Goal: Task Accomplishment & Management: Manage account settings

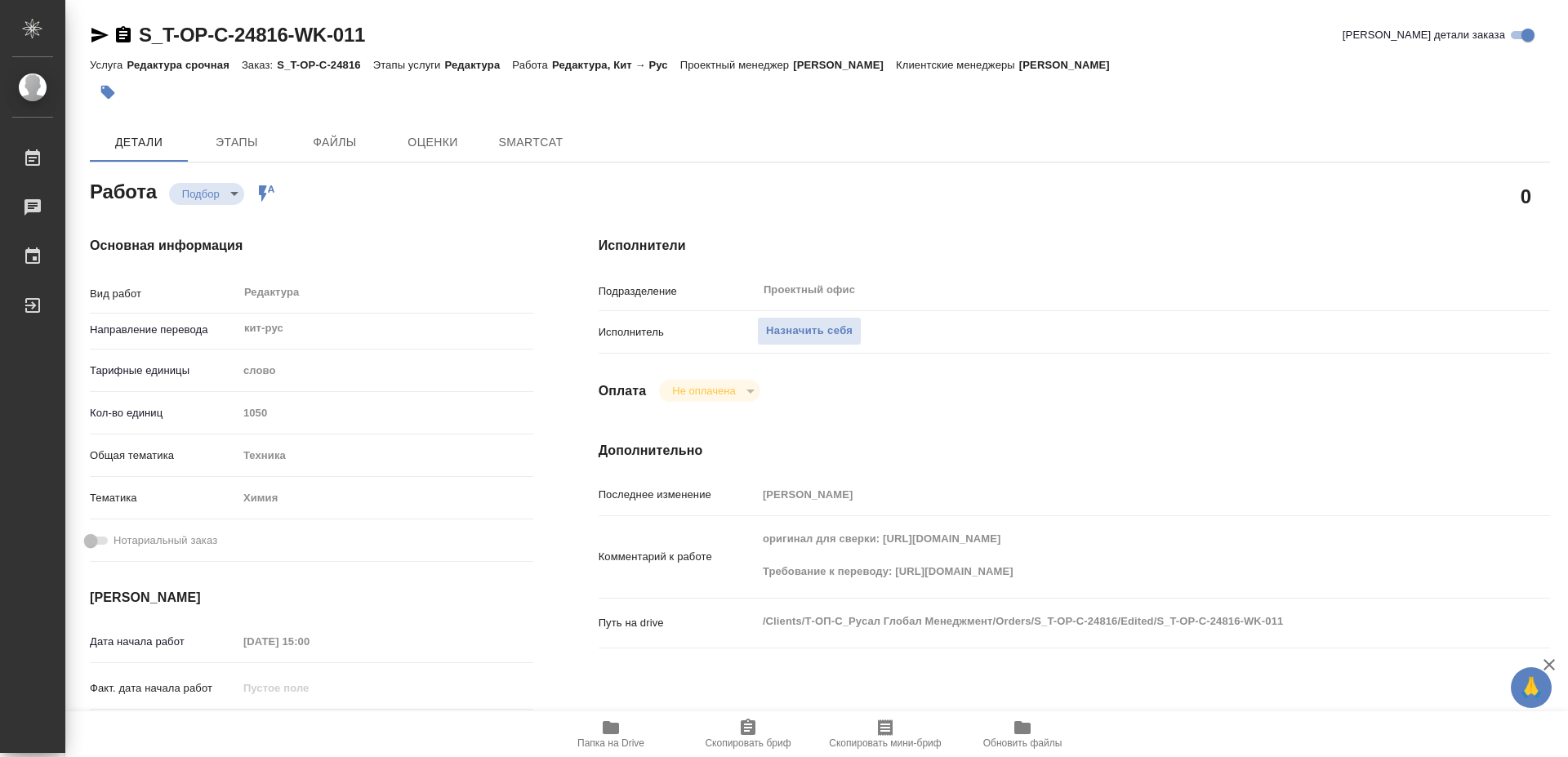
type textarea "x"
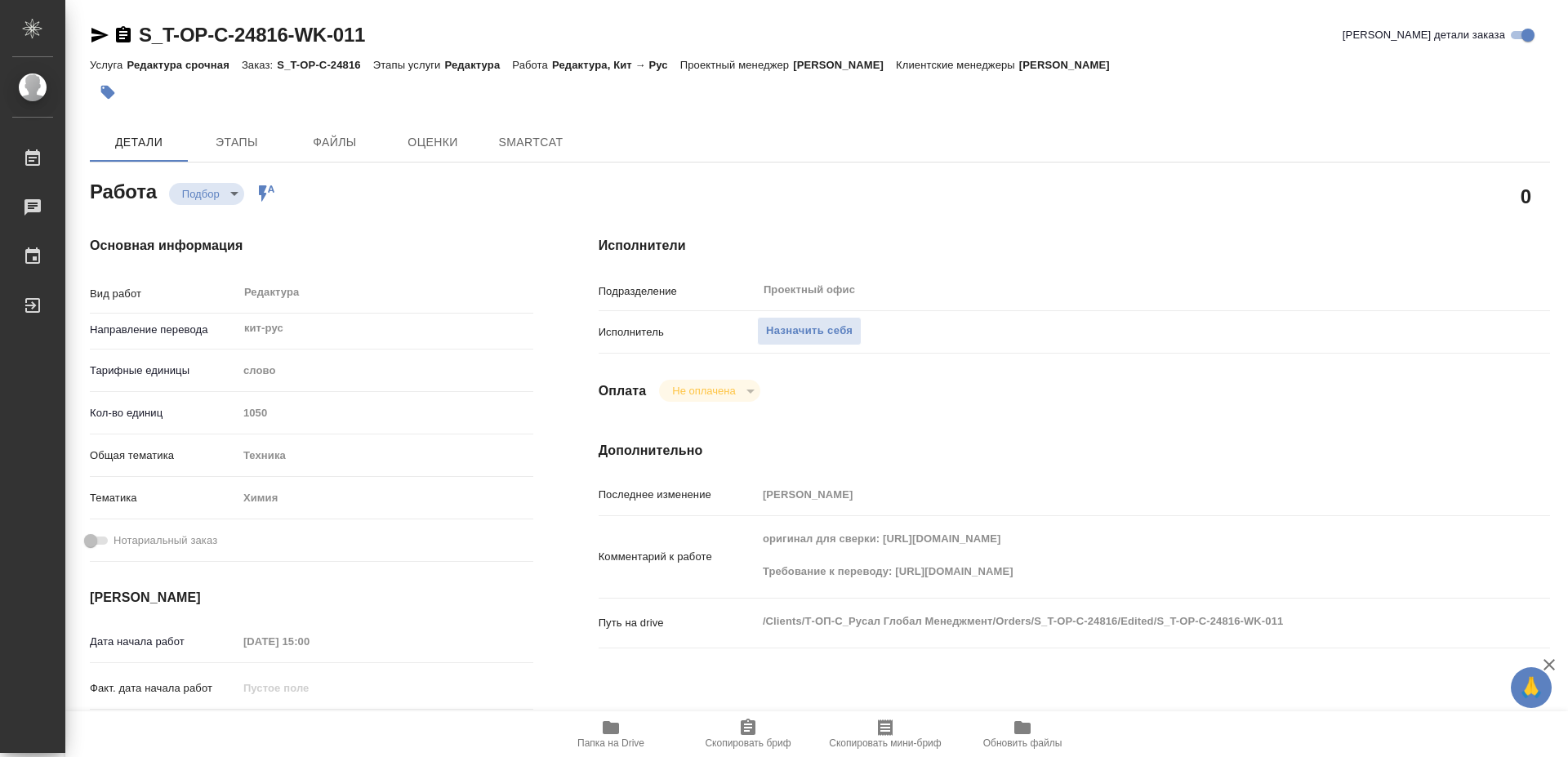
type textarea "x"
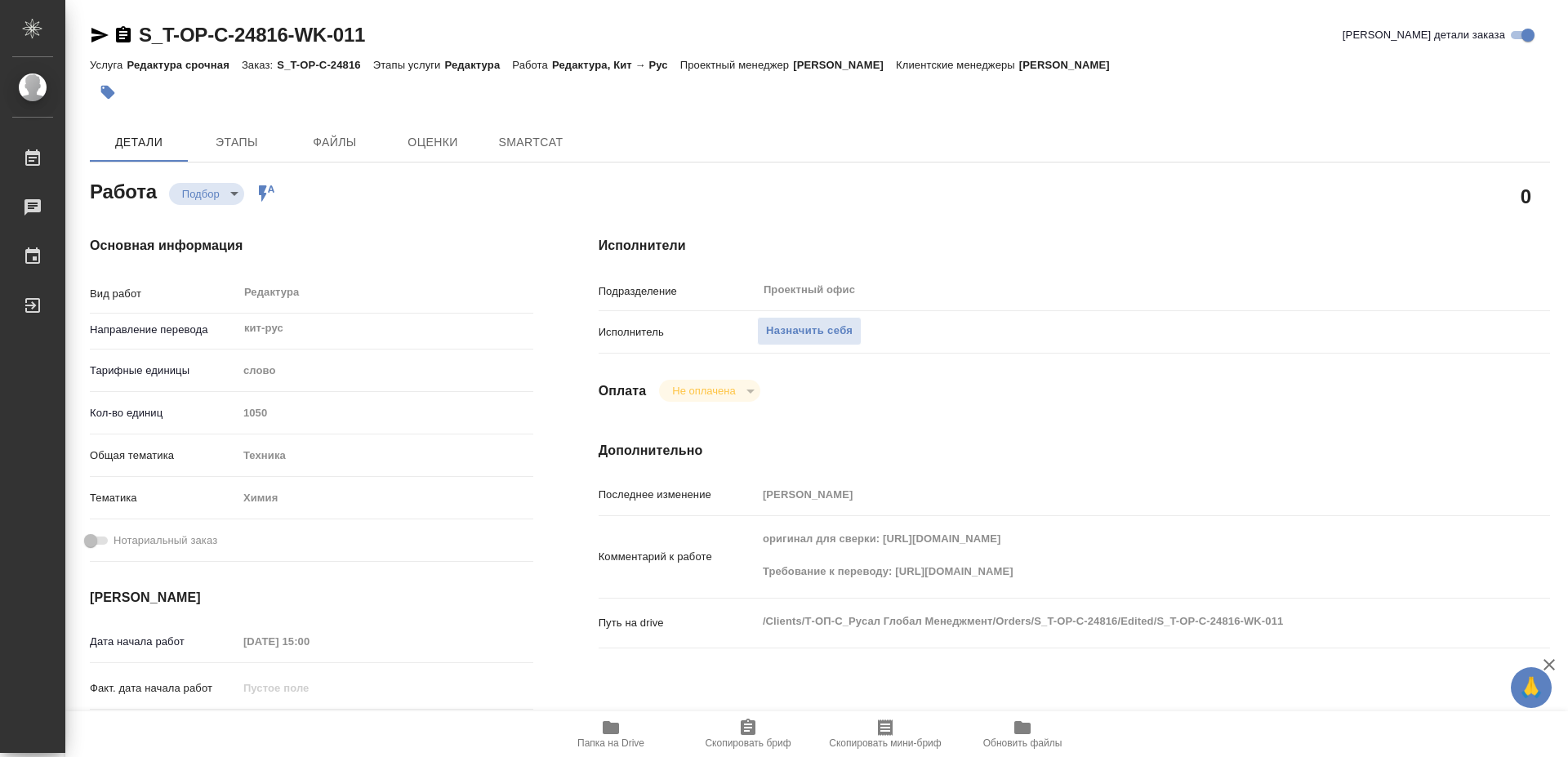
type textarea "x"
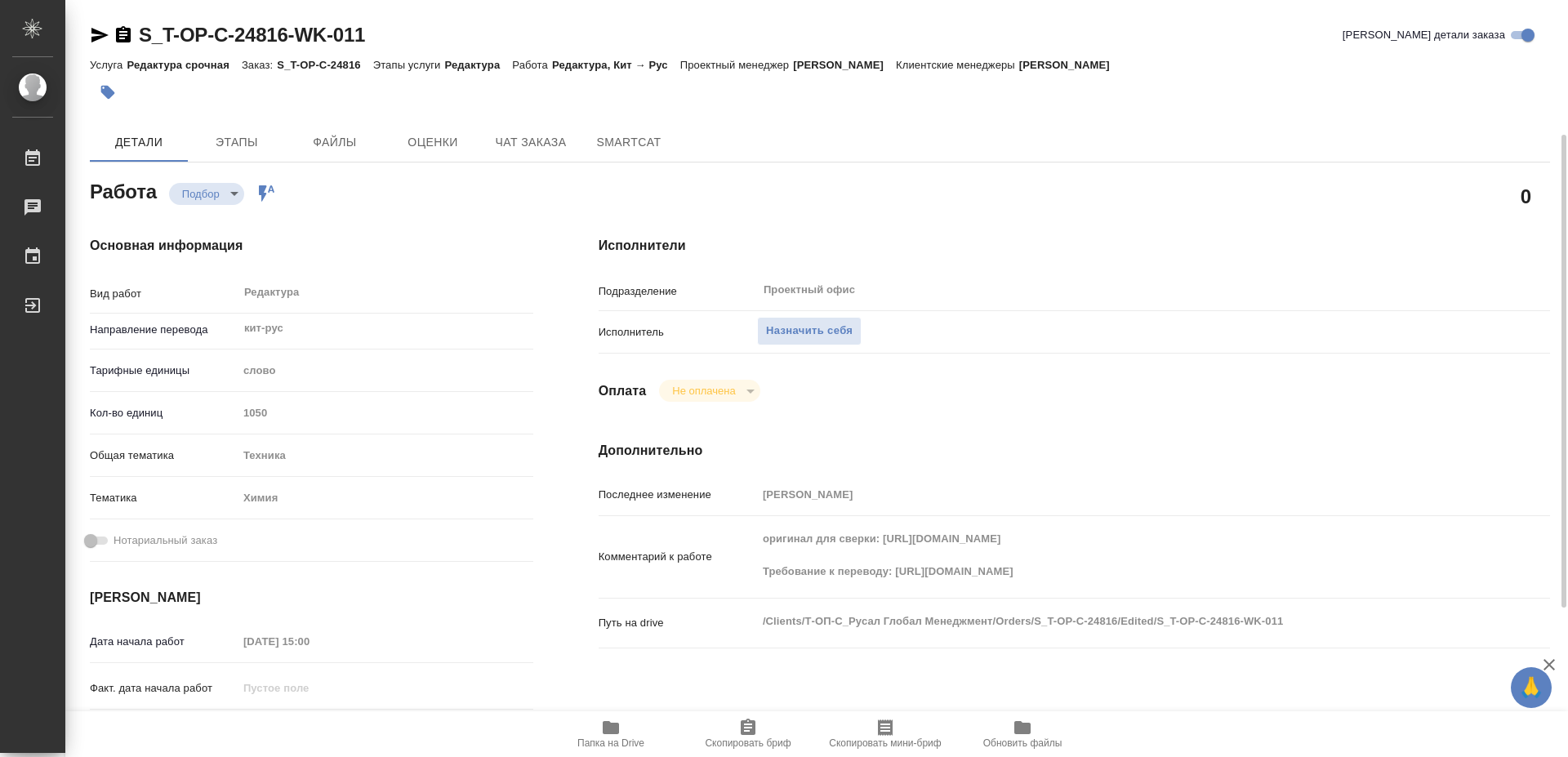
type textarea "x"
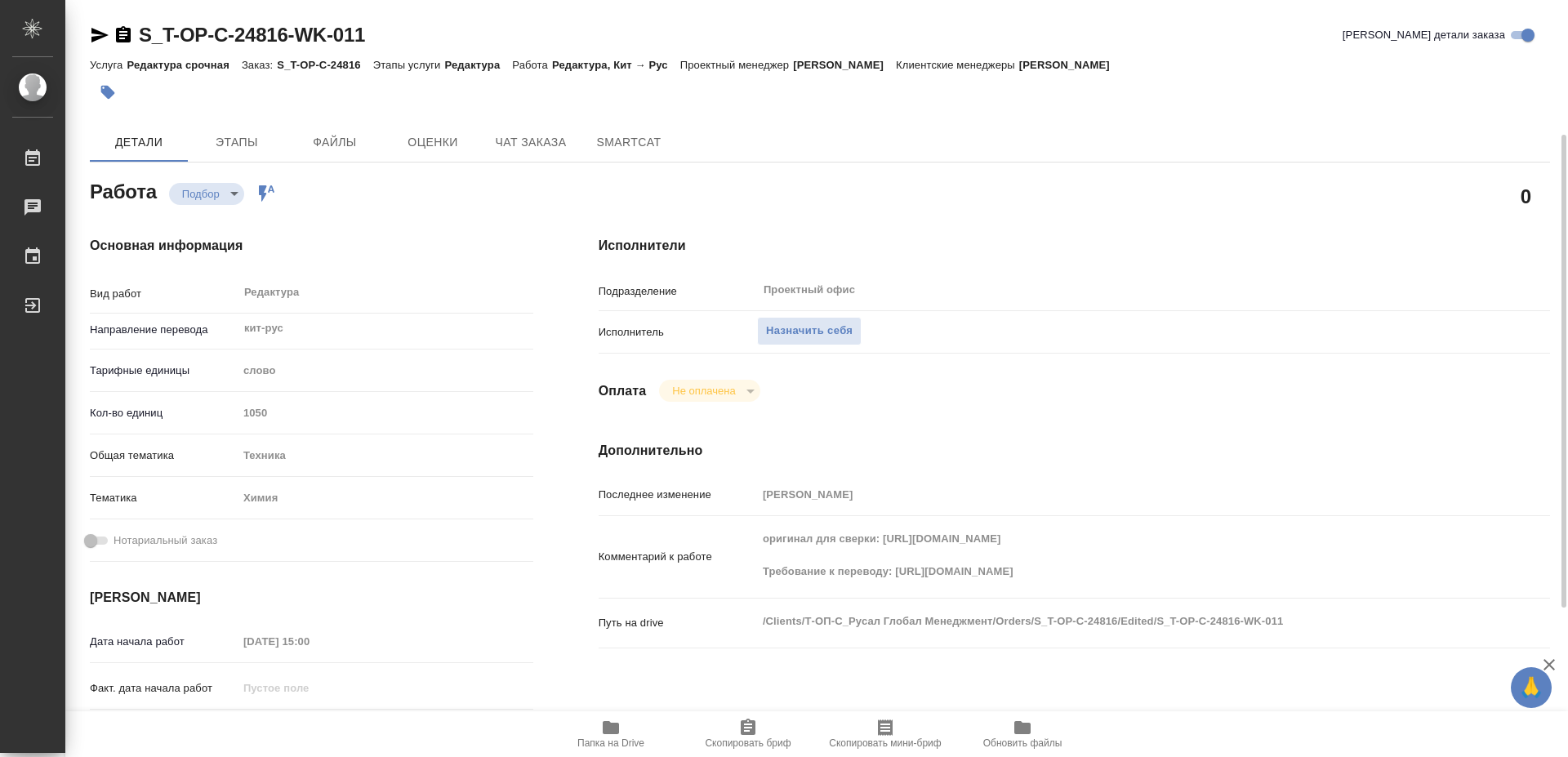
type textarea "x"
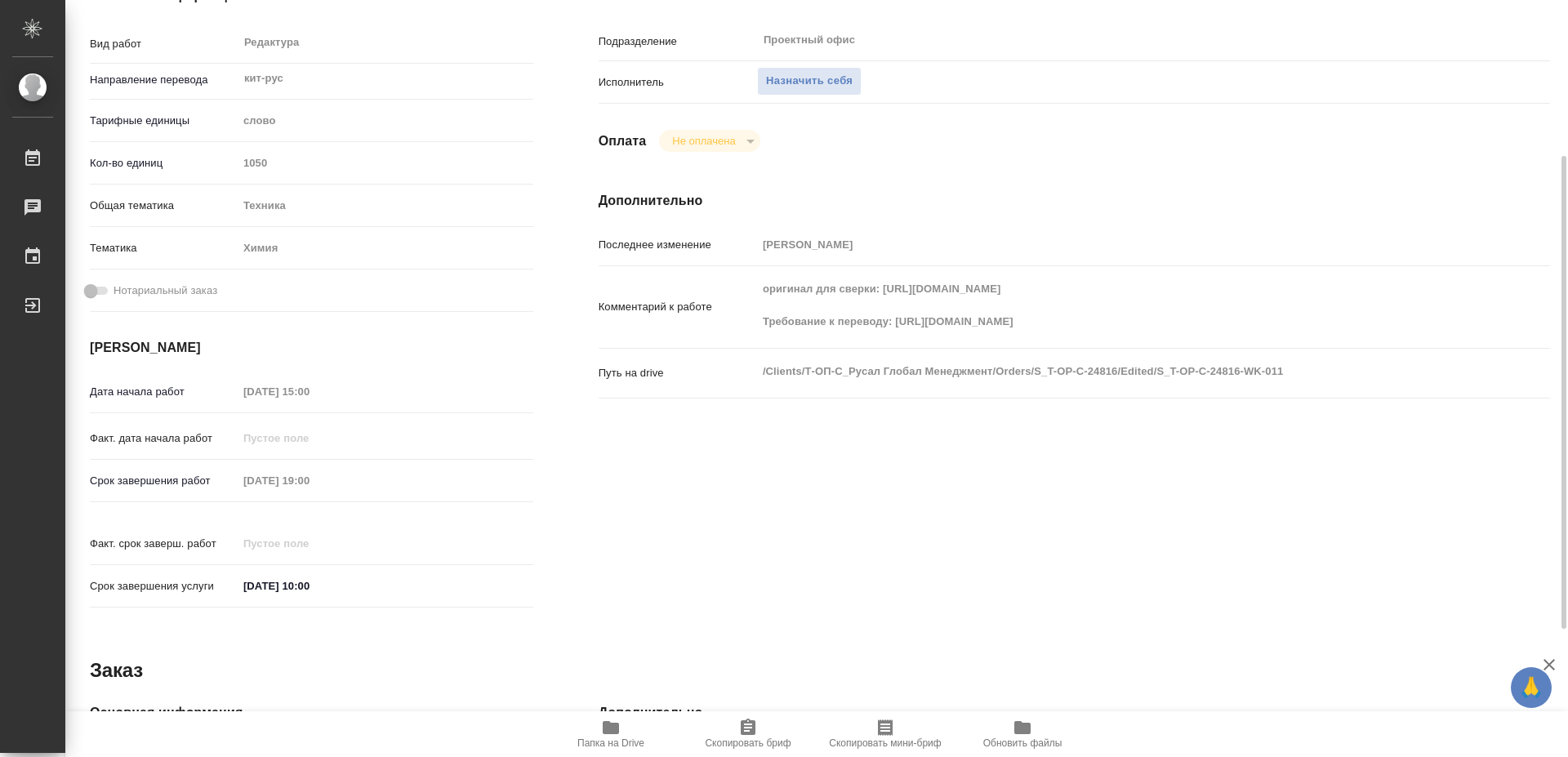
scroll to position [453, 0]
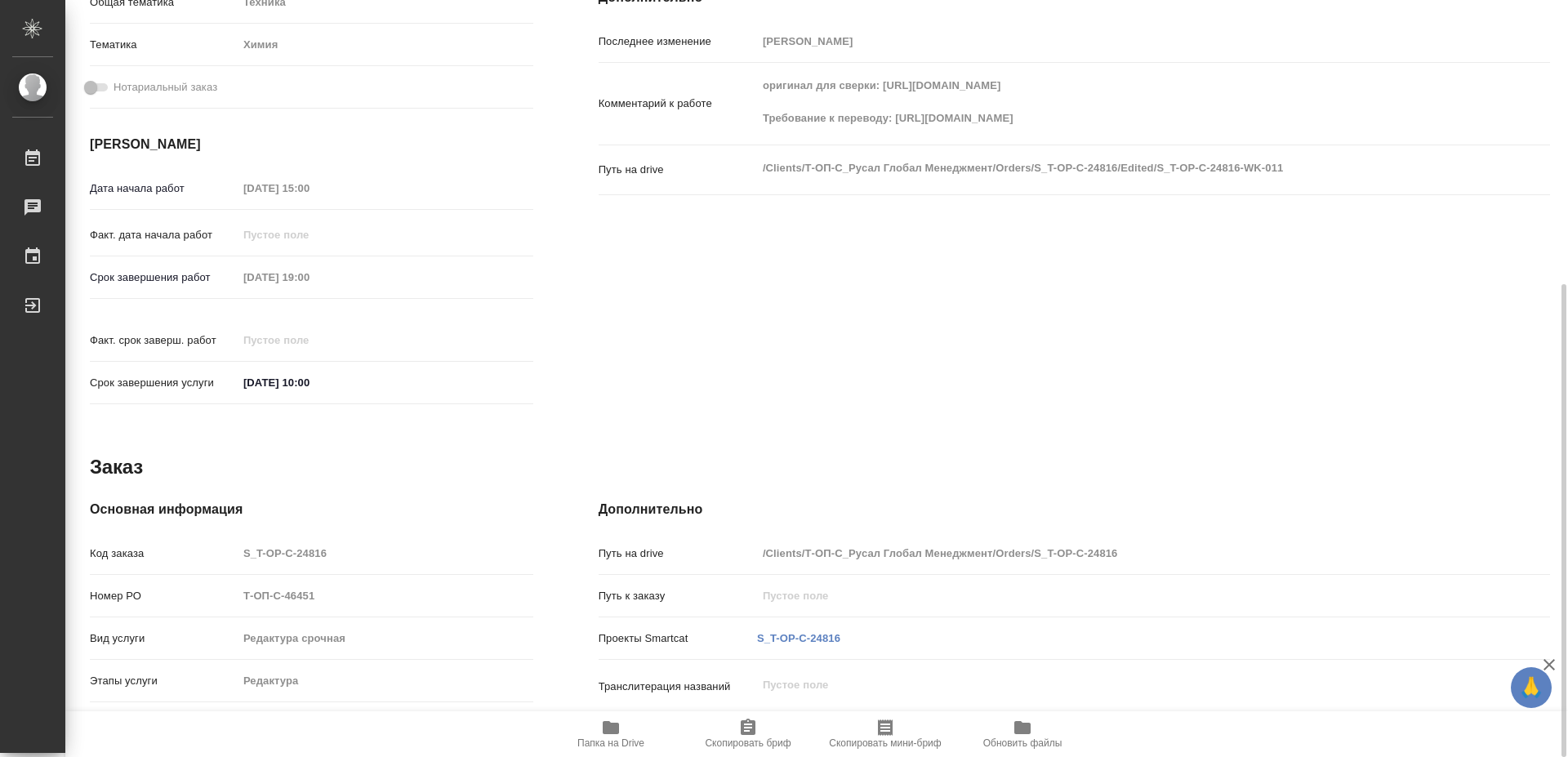
click at [632, 734] on span "Папка на Drive" at bounding box center [610, 733] width 117 height 32
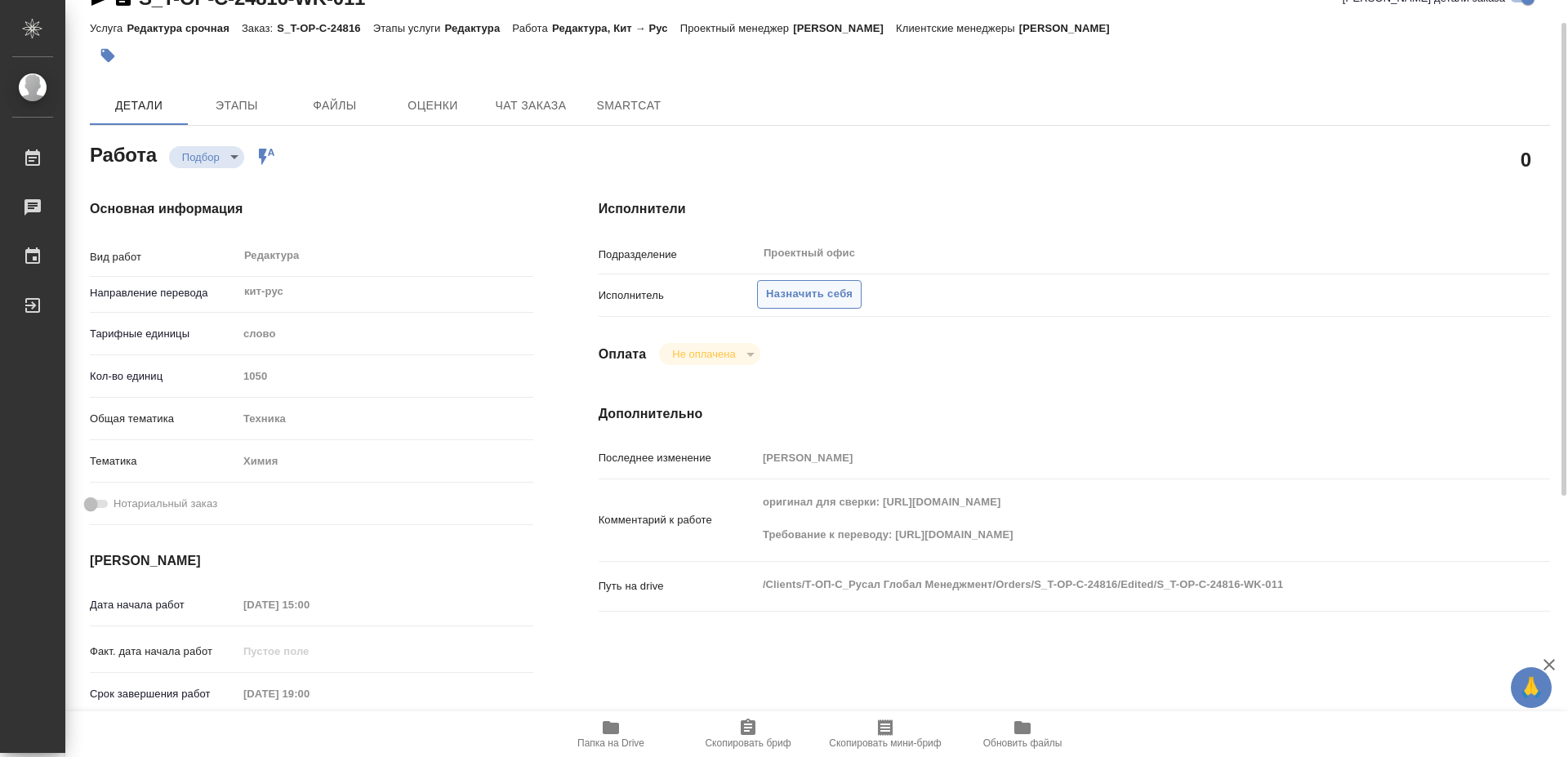
click at [844, 285] on span "Назначить себя" at bounding box center [809, 295] width 87 height 19
type textarea "x"
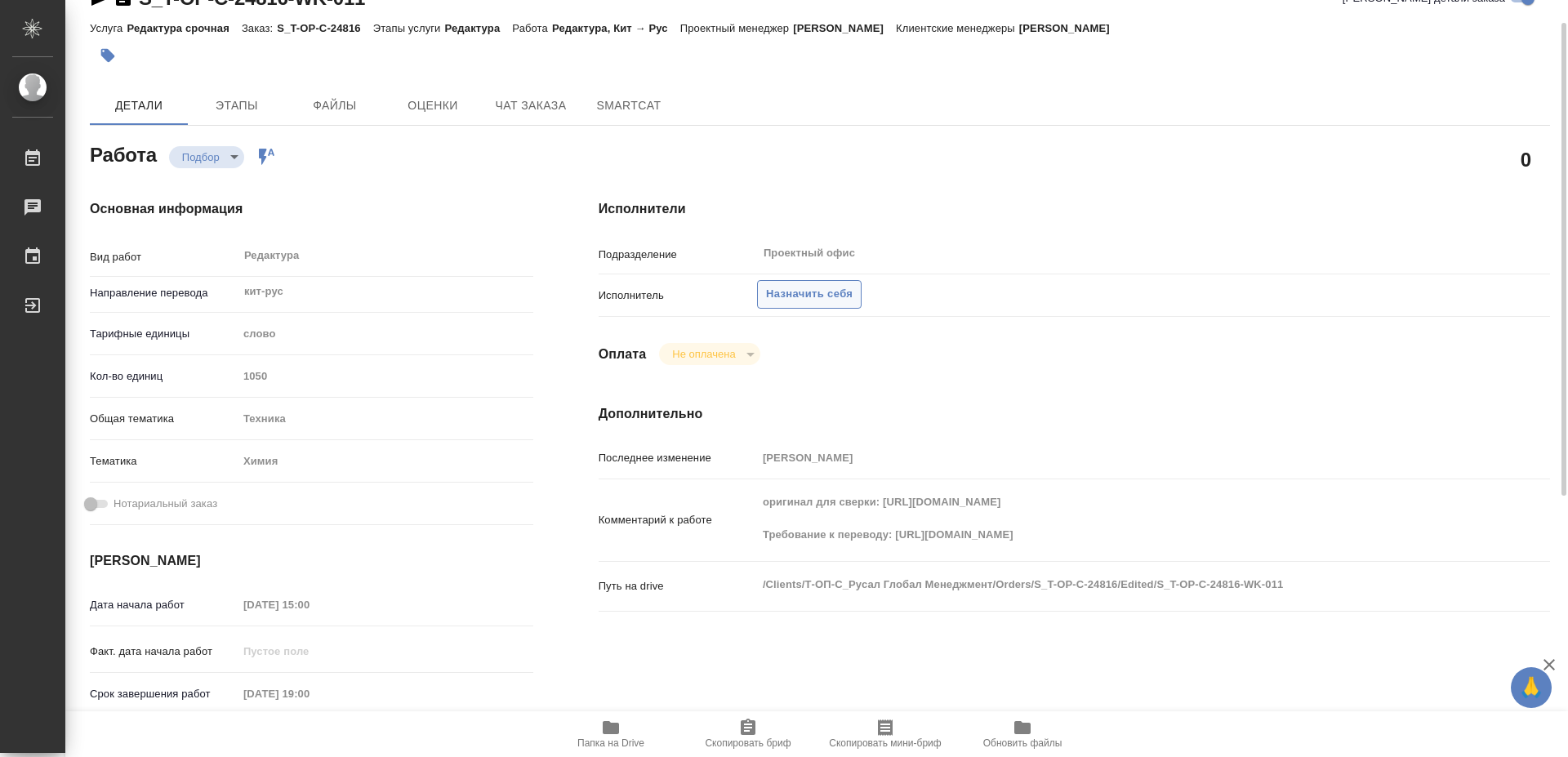
type textarea "x"
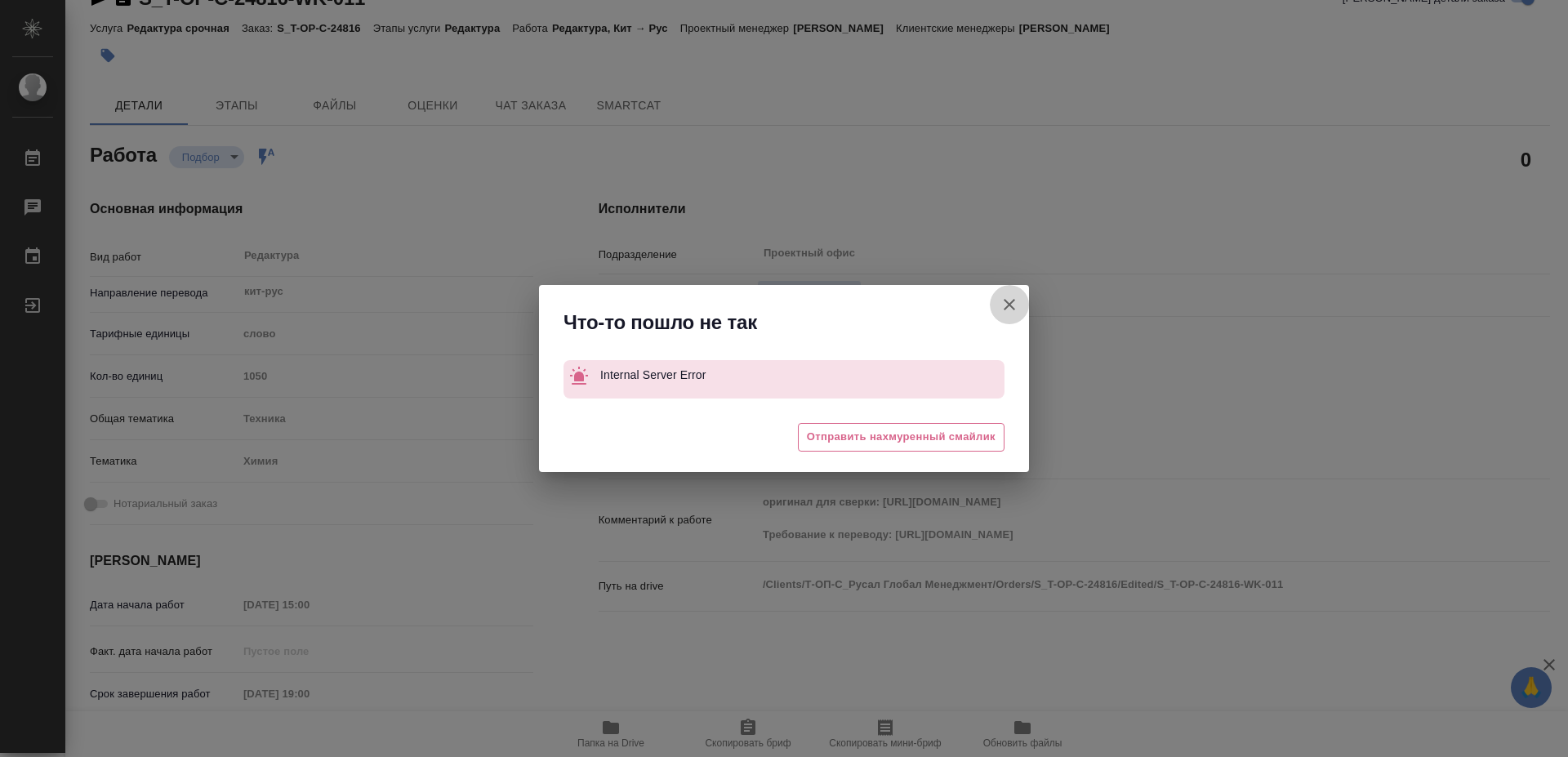
click at [1013, 297] on icon "button" at bounding box center [1009, 305] width 20 height 20
type textarea "x"
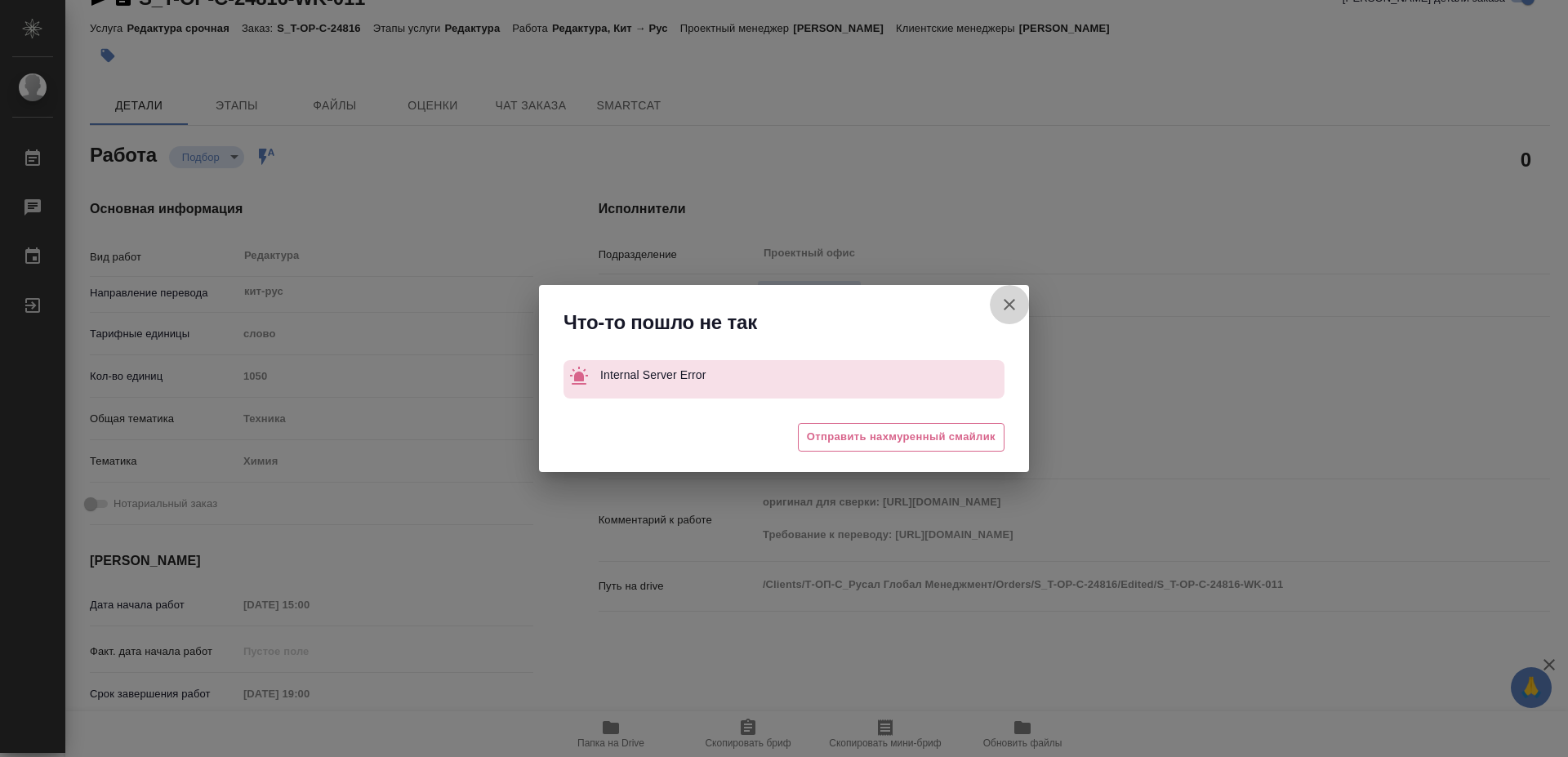
type textarea "x"
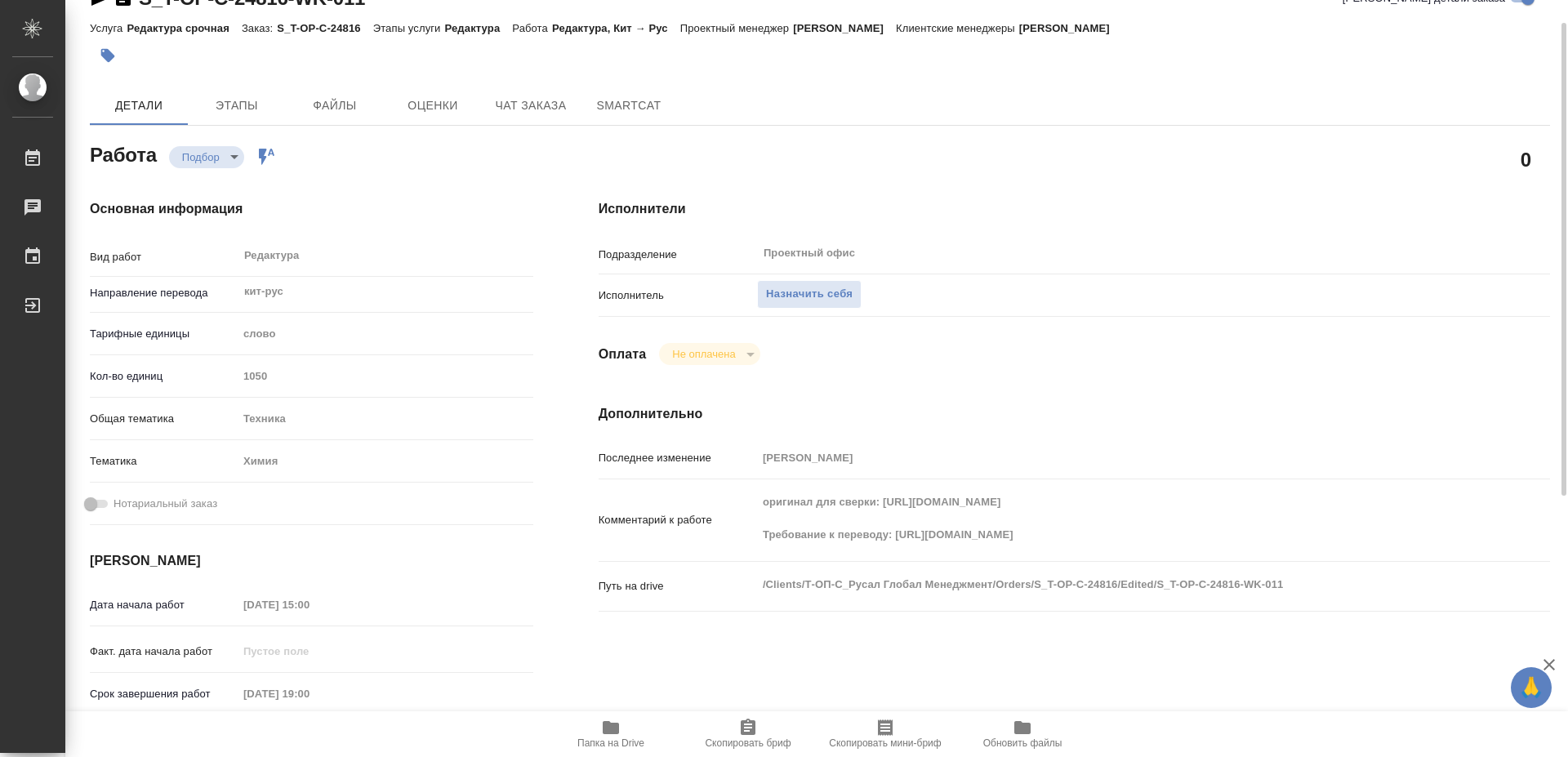
scroll to position [203, 0]
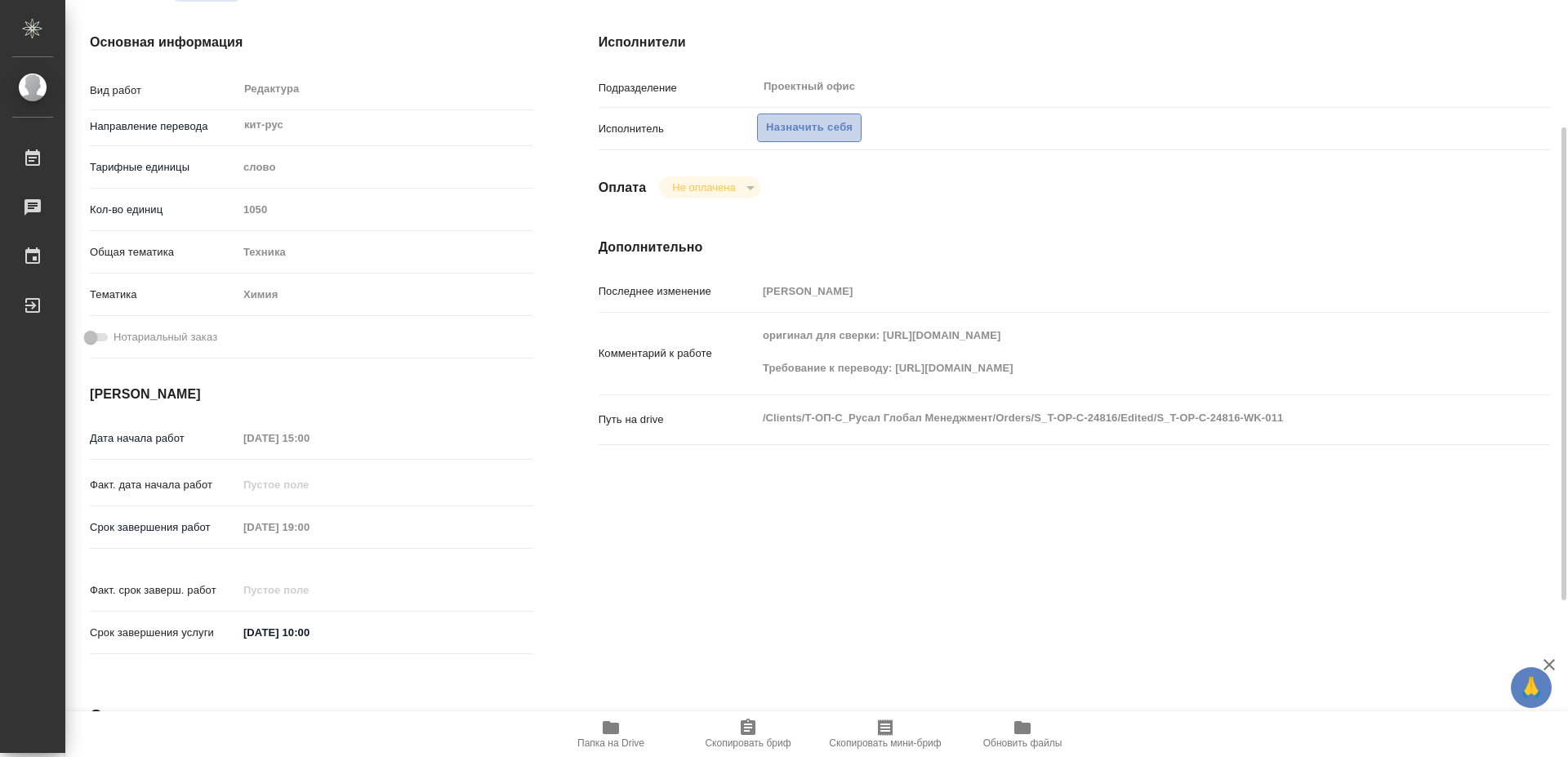
click at [795, 118] on span "Назначить себя" at bounding box center [809, 128] width 87 height 19
type textarea "x"
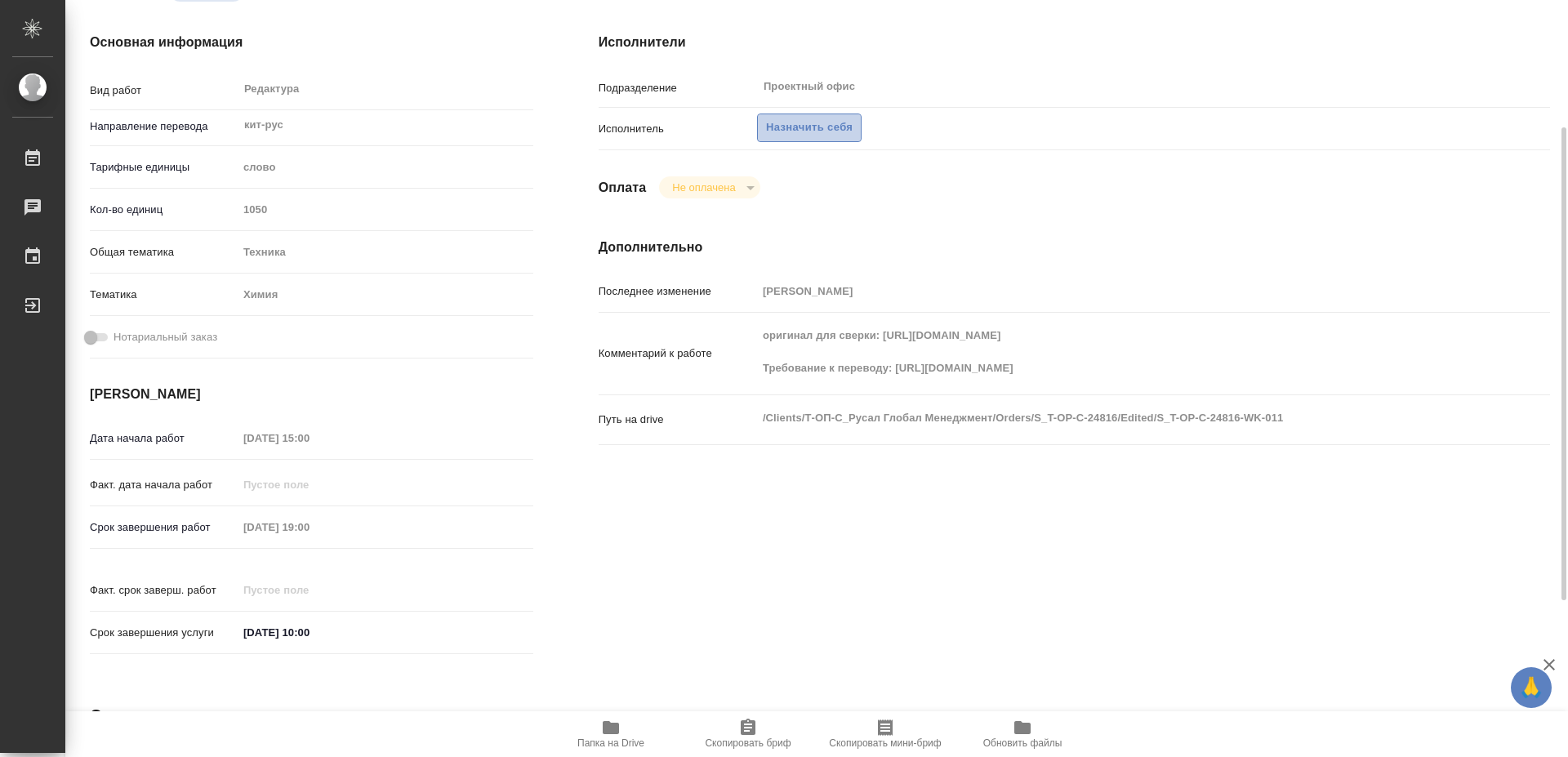
type textarea "x"
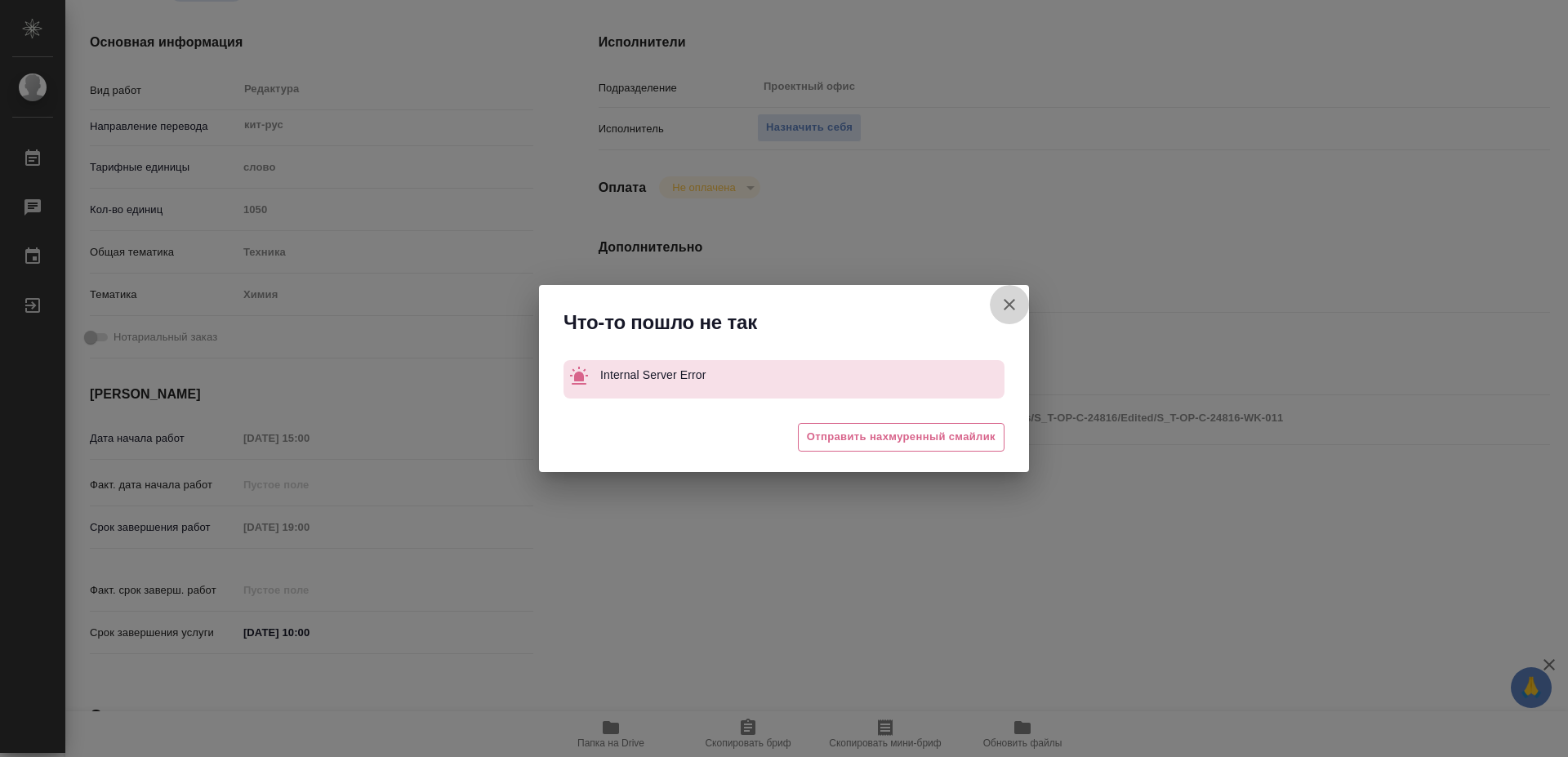
click at [1002, 306] on icon "button" at bounding box center [1009, 305] width 20 height 20
type textarea "x"
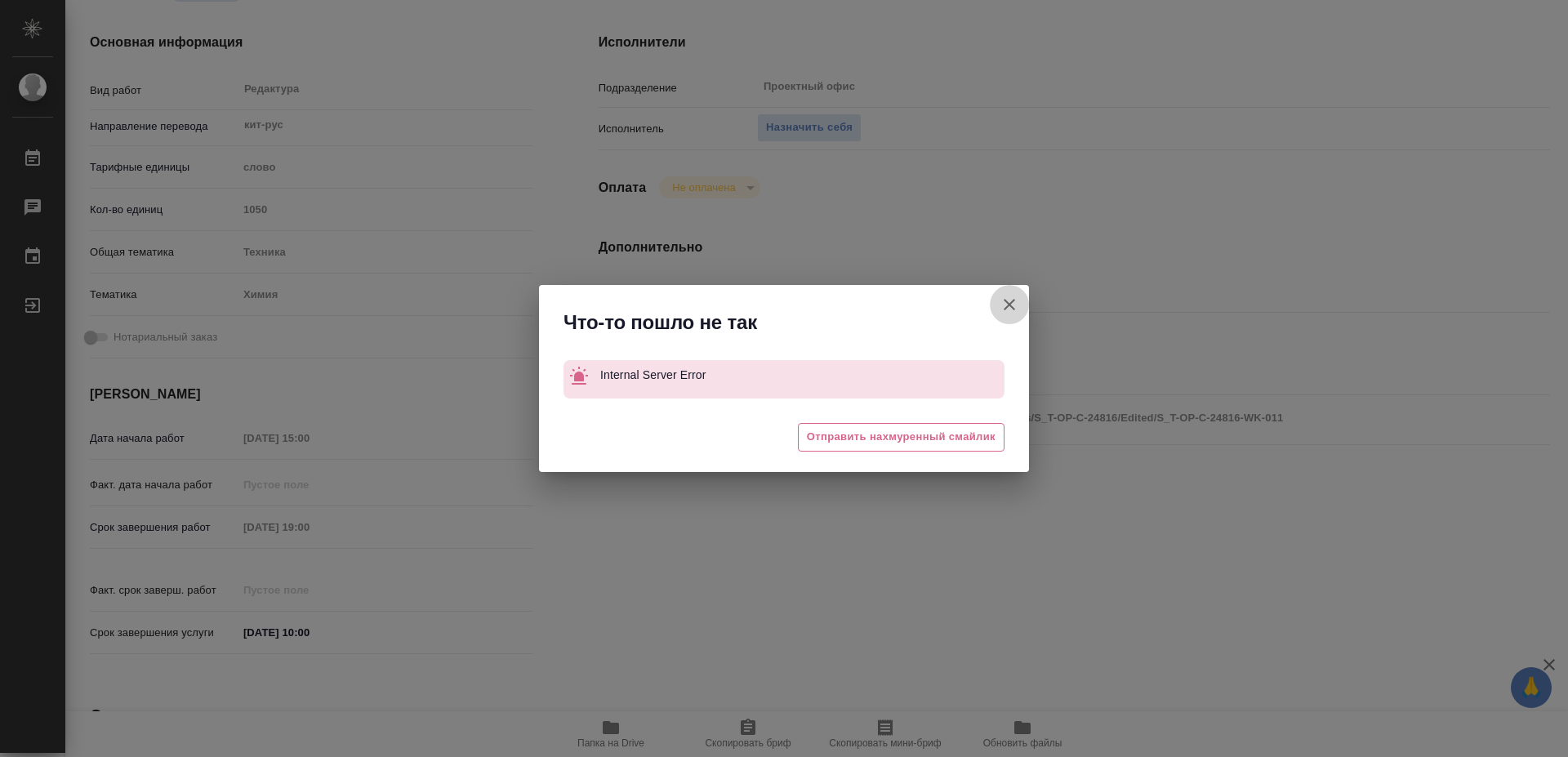
type textarea "x"
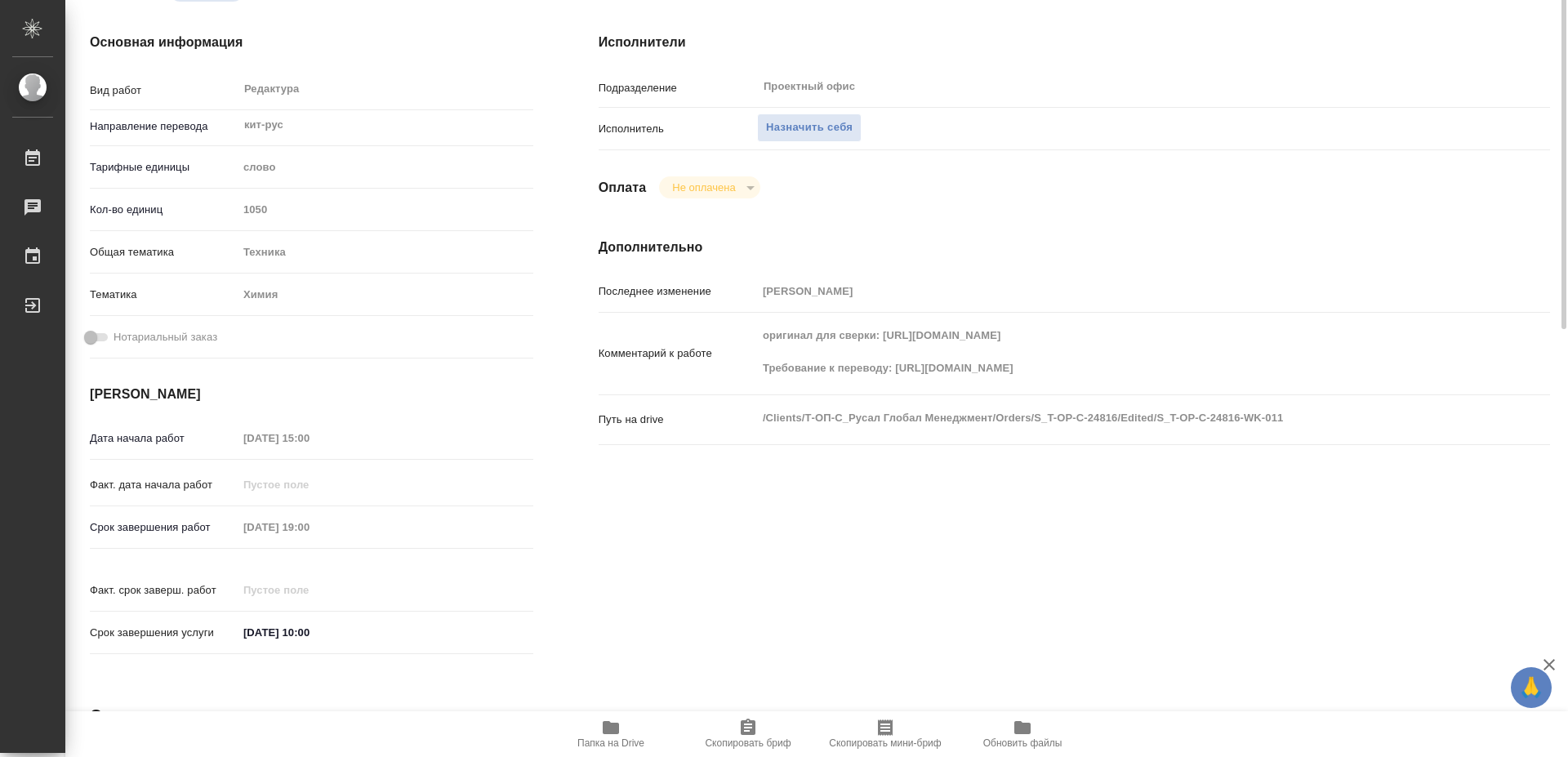
scroll to position [0, 0]
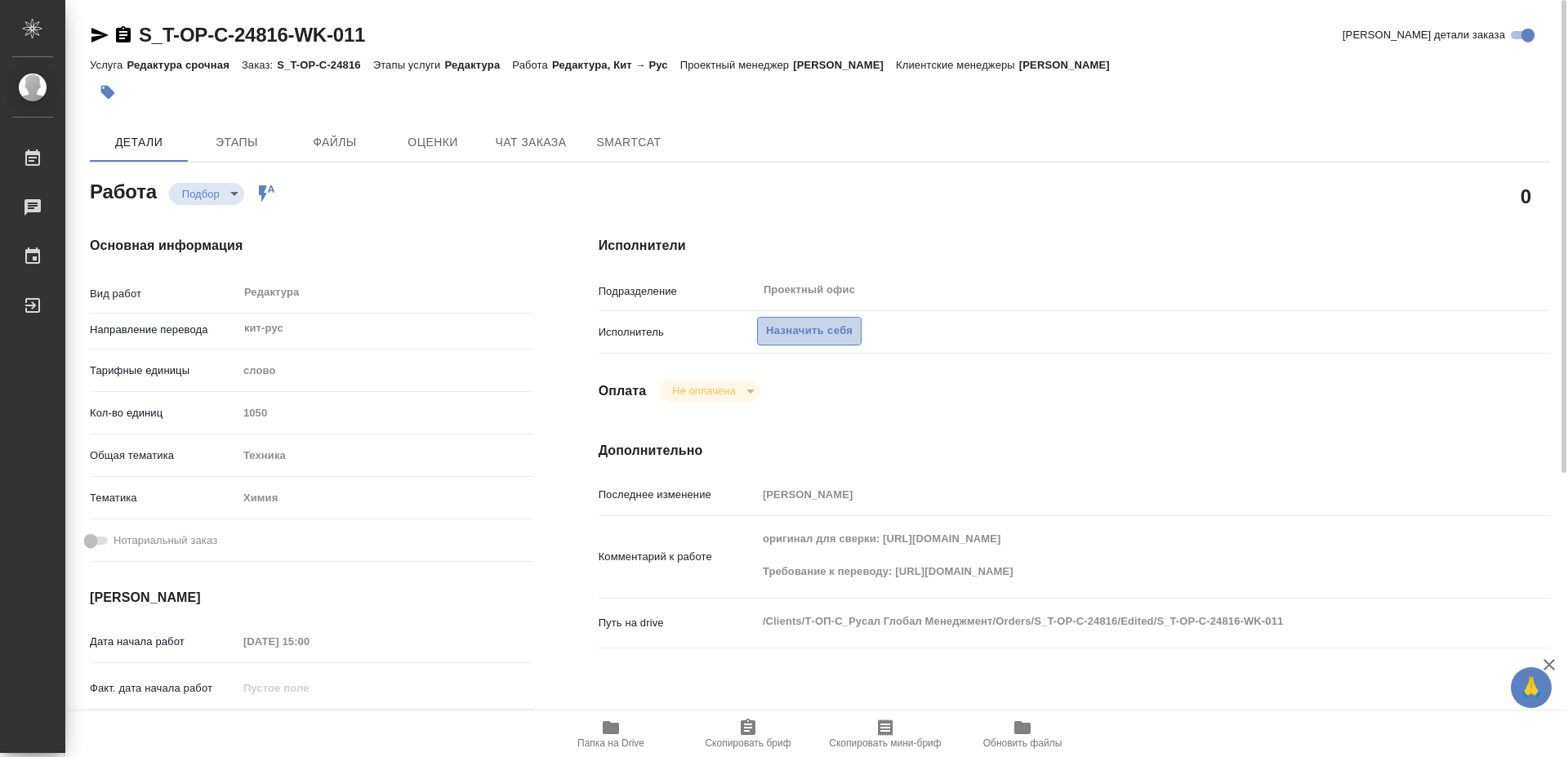
click at [827, 322] on span "Назначить себя" at bounding box center [809, 331] width 87 height 19
type textarea "x"
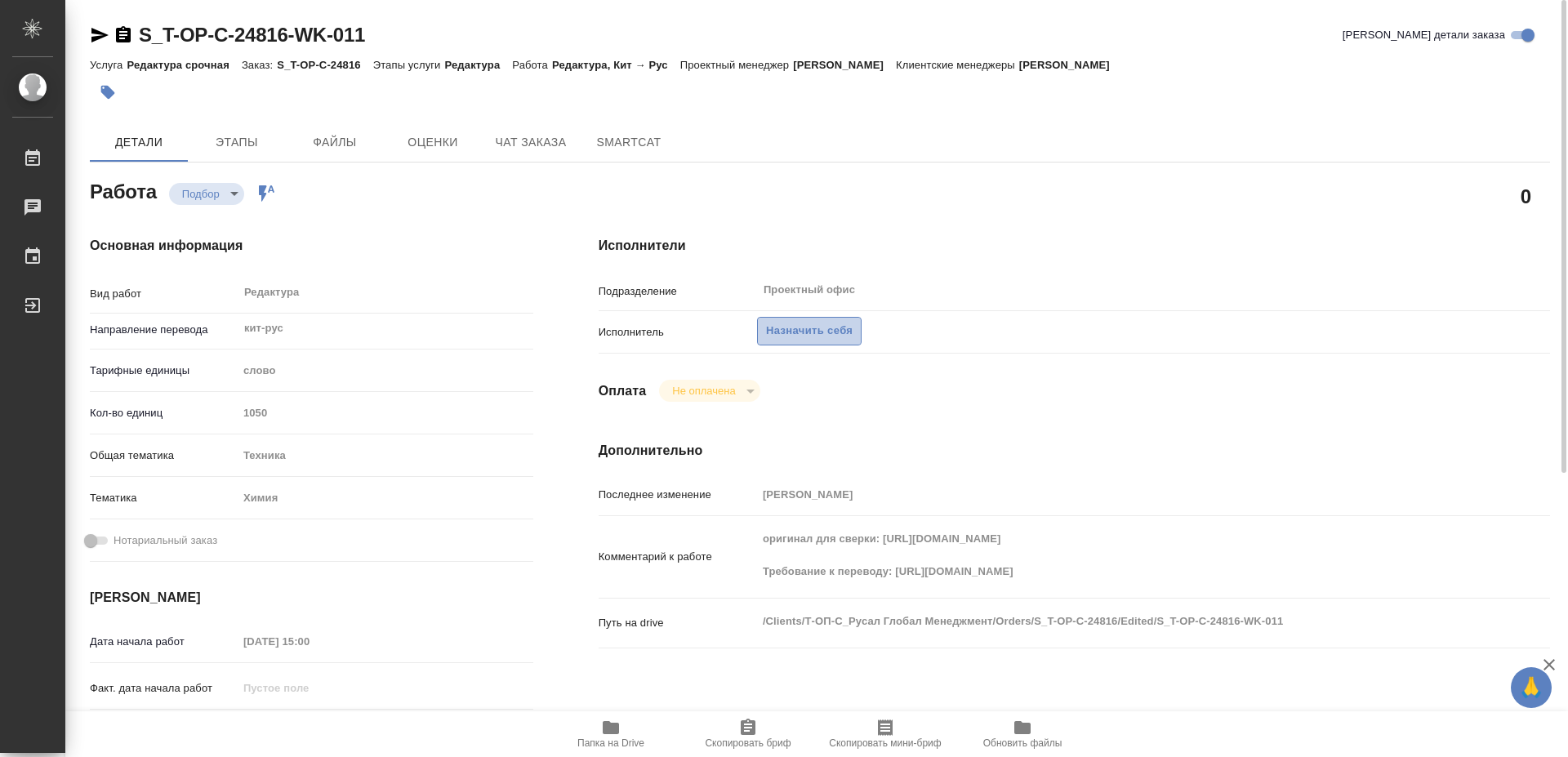
type textarea "x"
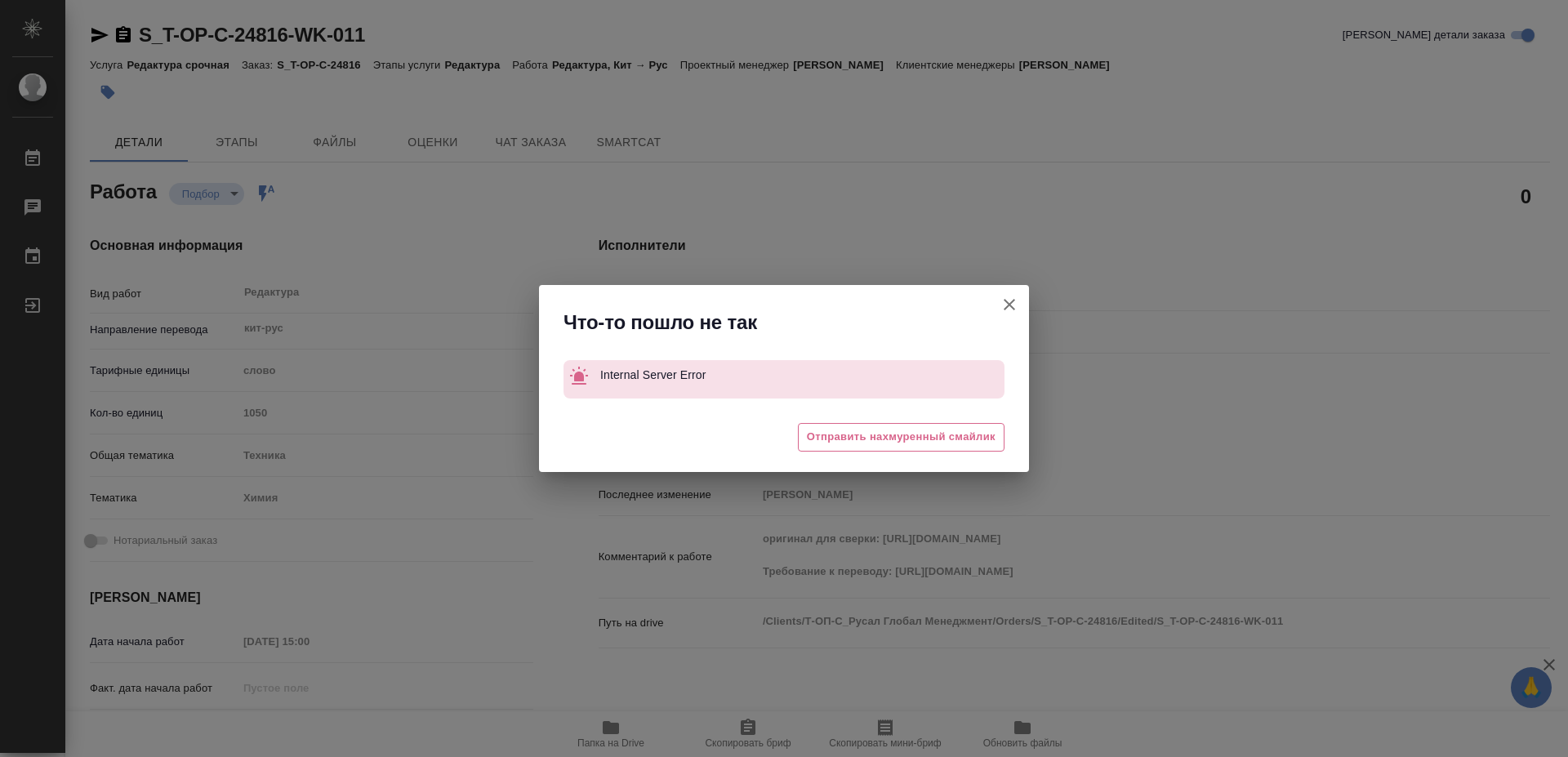
click at [1015, 307] on icon "button" at bounding box center [1009, 305] width 20 height 20
type textarea "x"
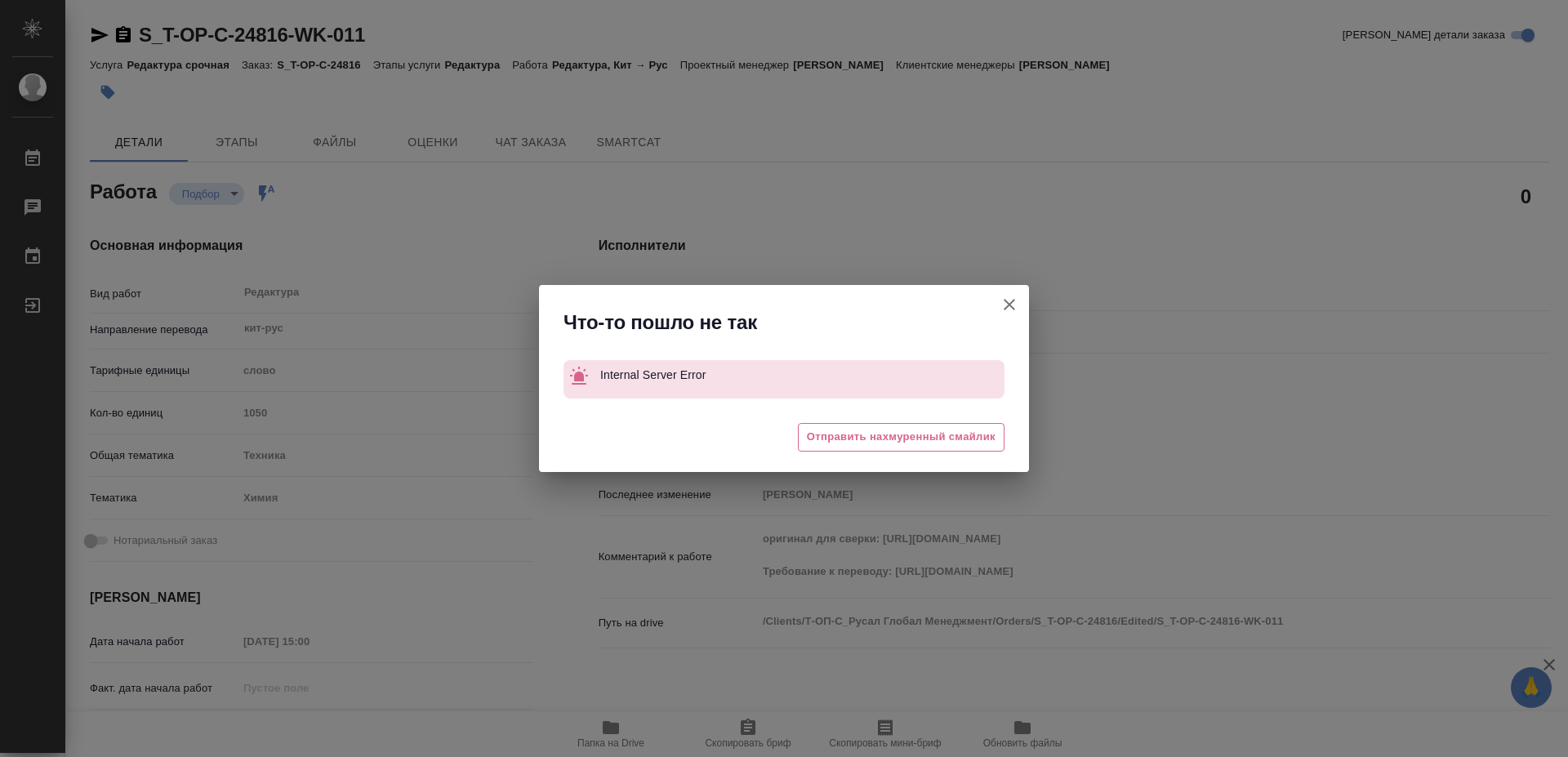
type textarea "x"
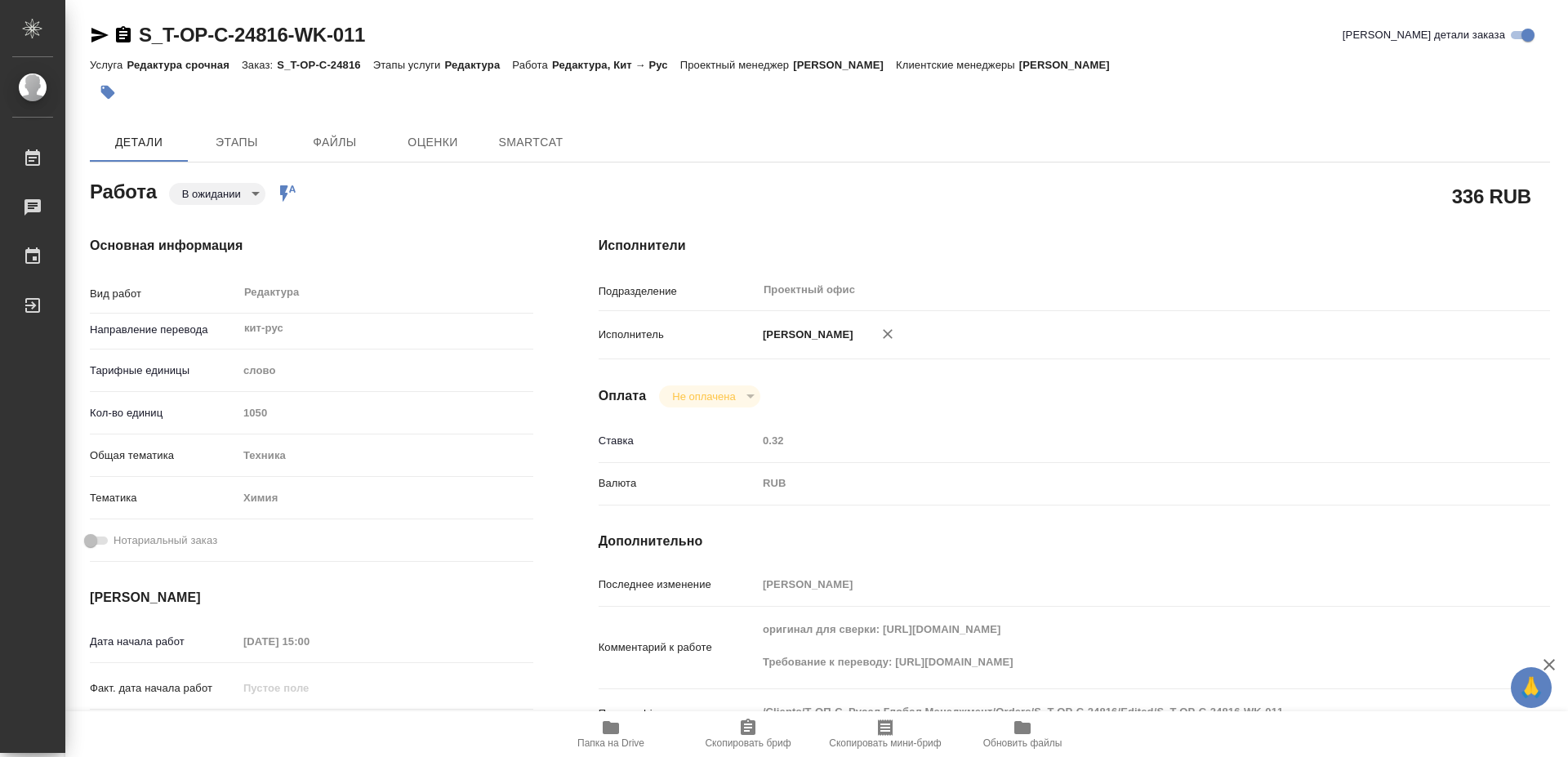
type textarea "x"
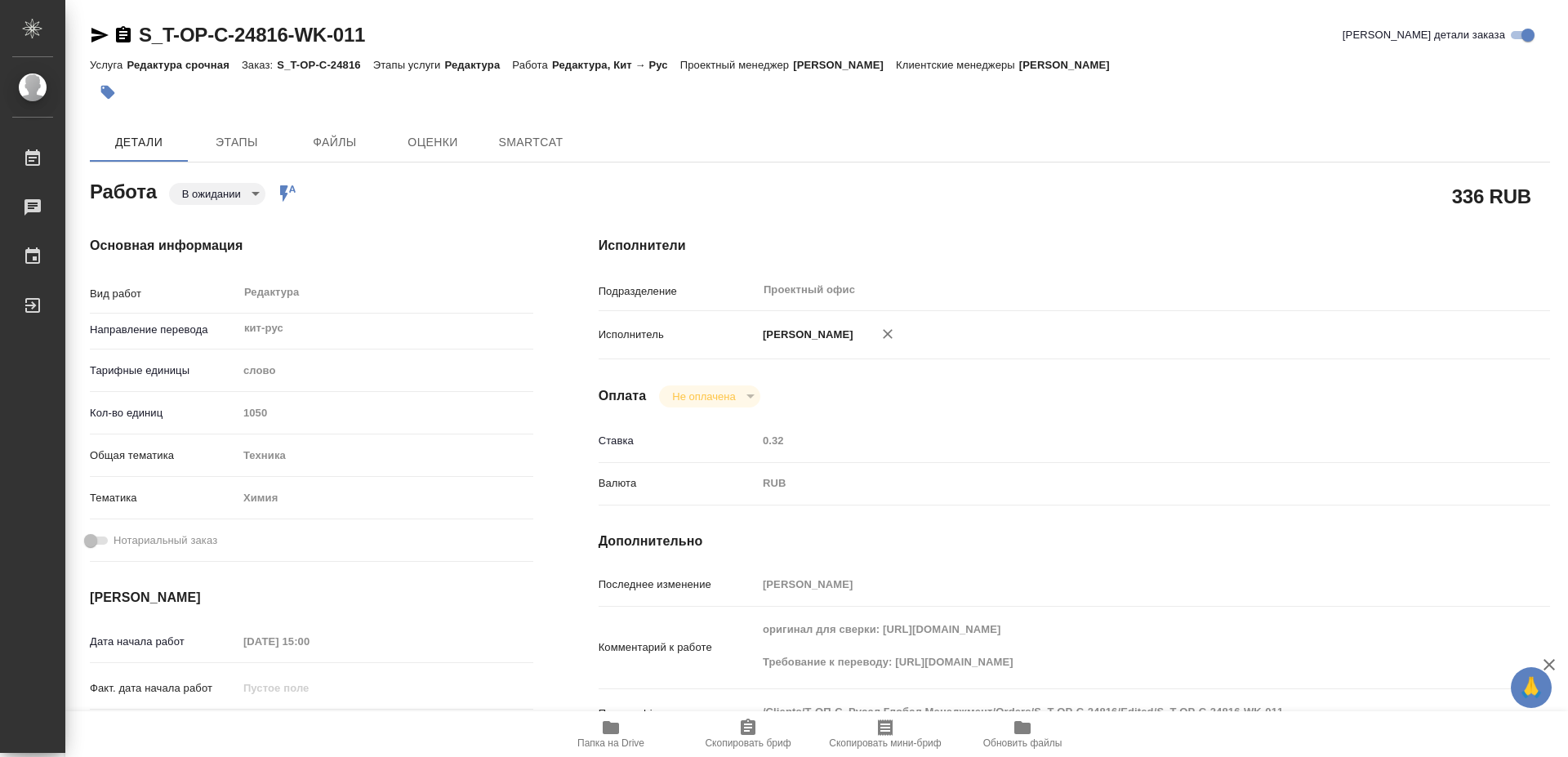
type textarea "x"
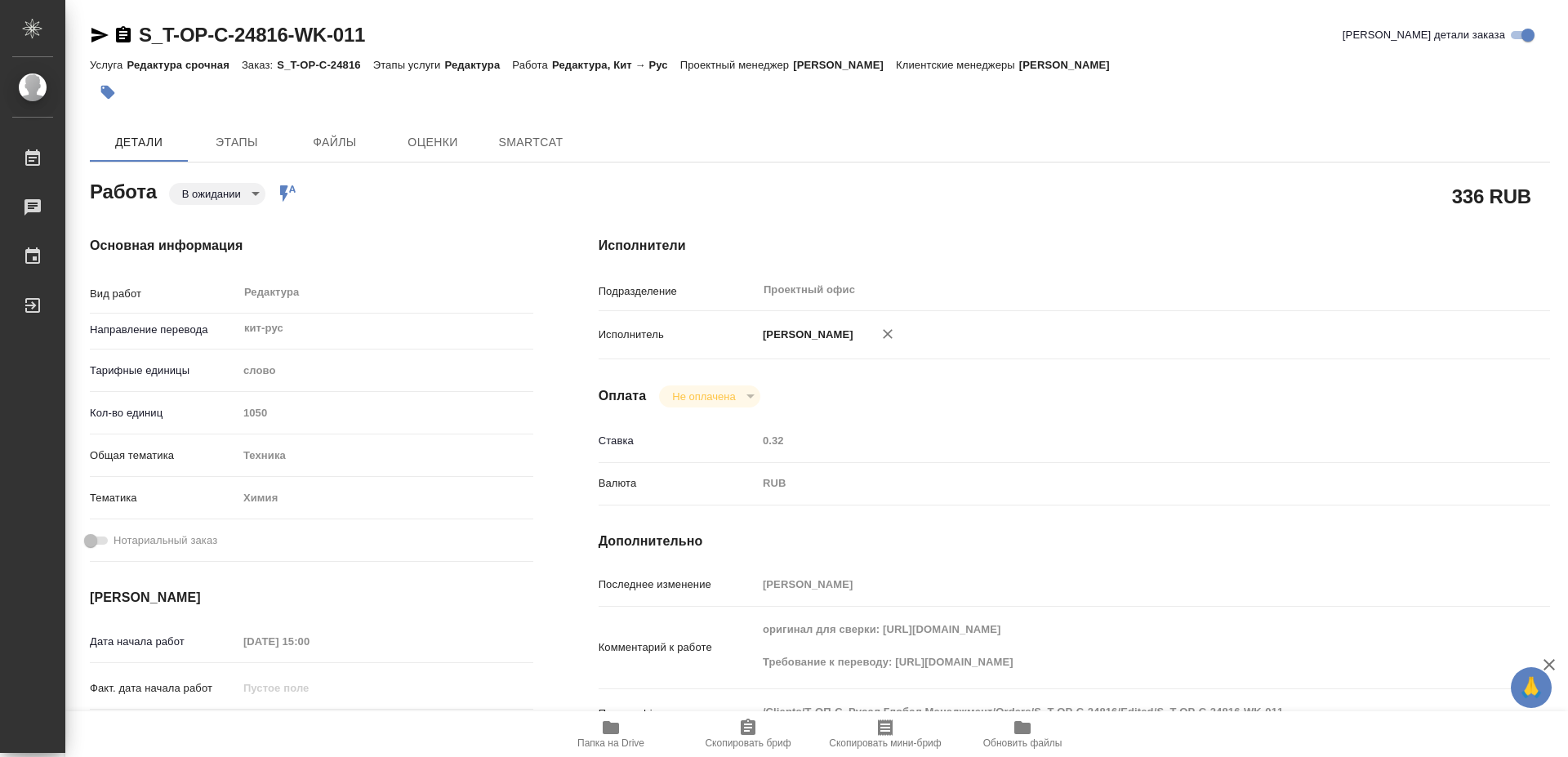
type textarea "x"
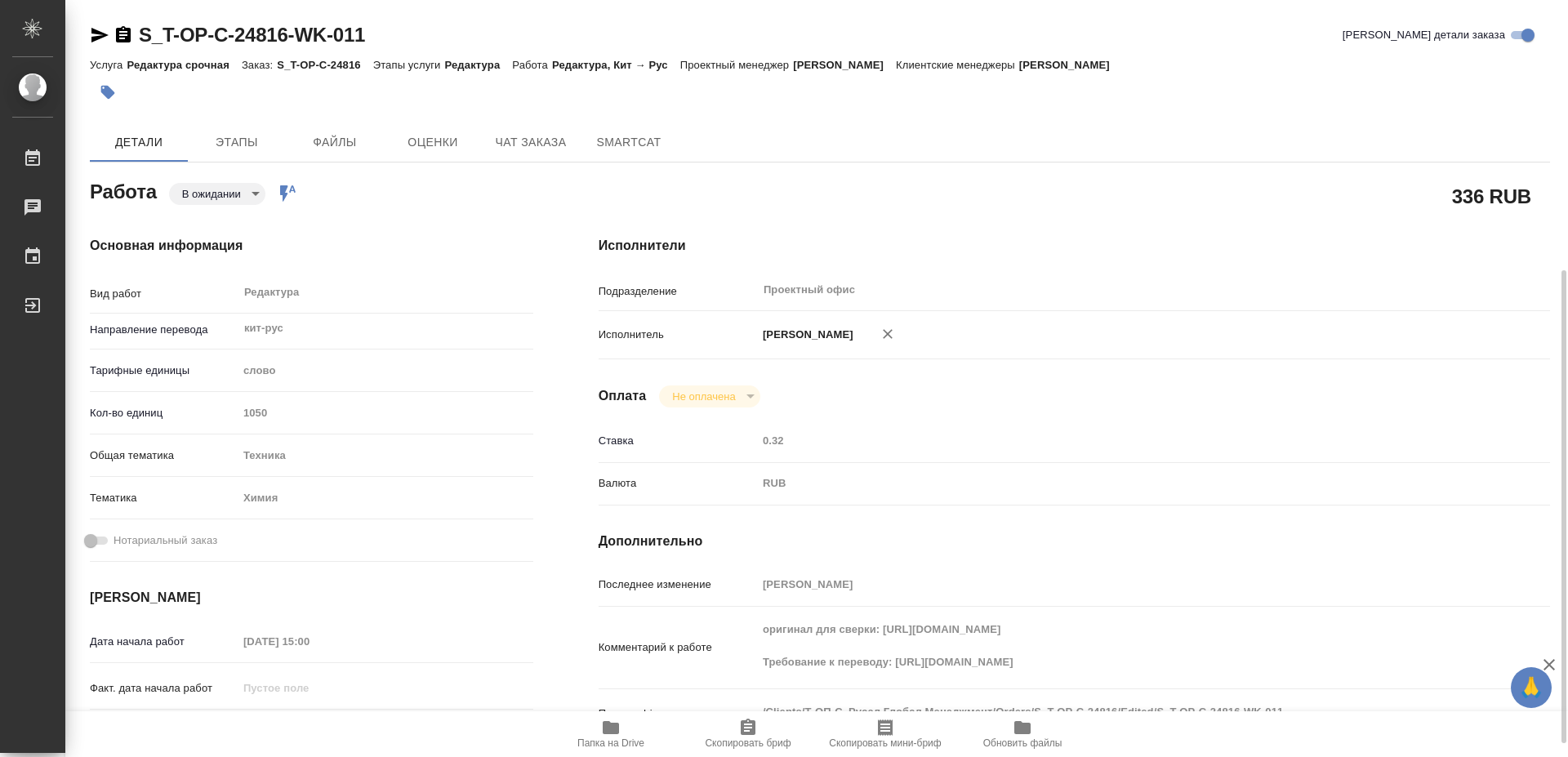
scroll to position [166, 0]
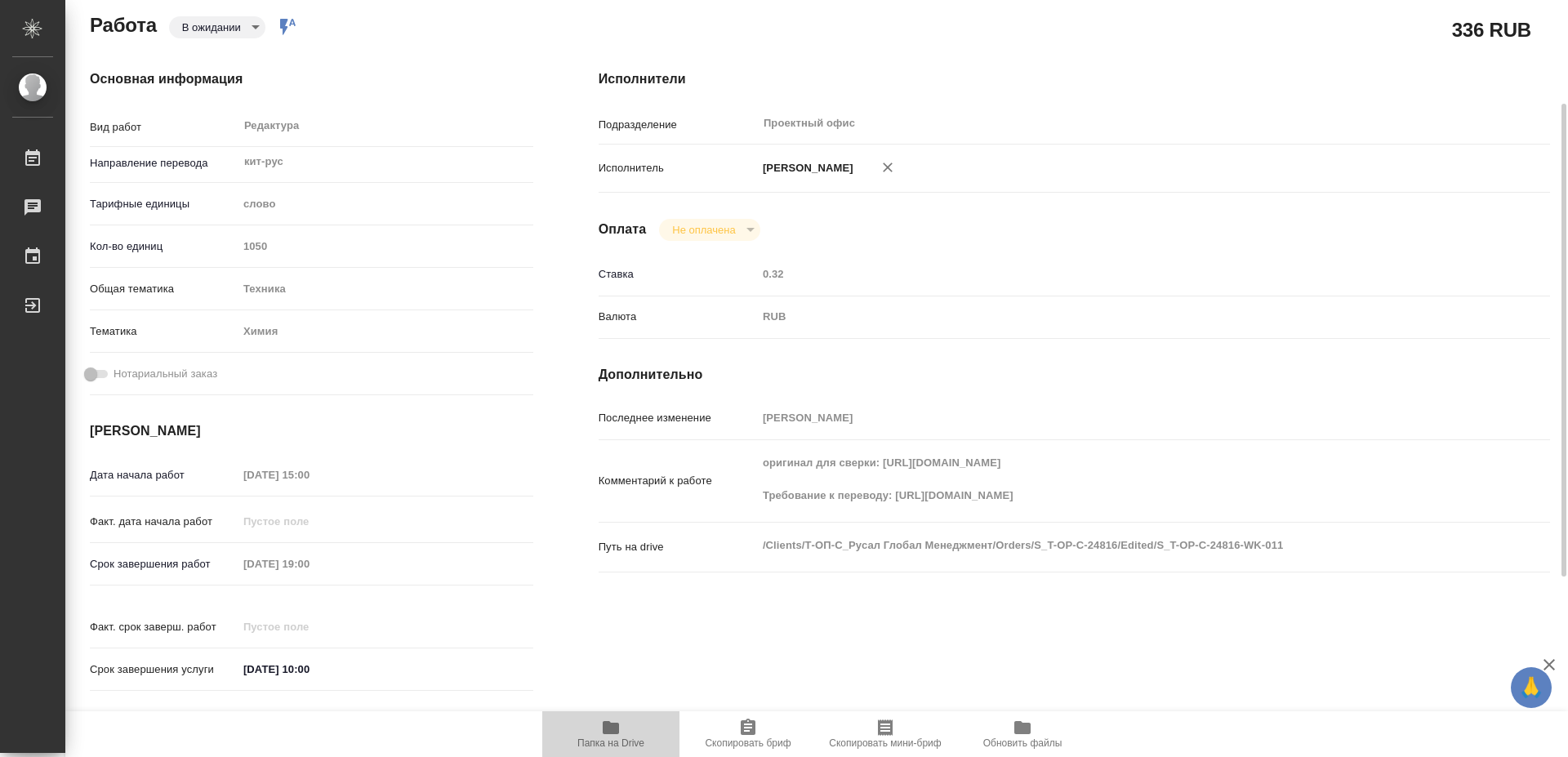
click at [610, 740] on span "Папка на Drive" at bounding box center [611, 743] width 67 height 11
